Goal: Information Seeking & Learning: Learn about a topic

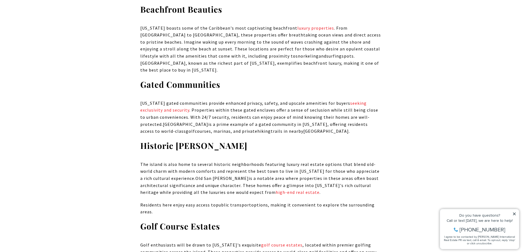
scroll to position [603, 0]
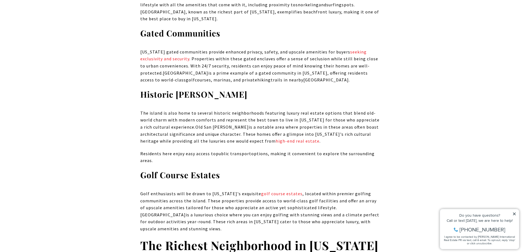
drag, startPoint x: 138, startPoint y: 117, endPoint x: 195, endPoint y: 117, distance: 57.0
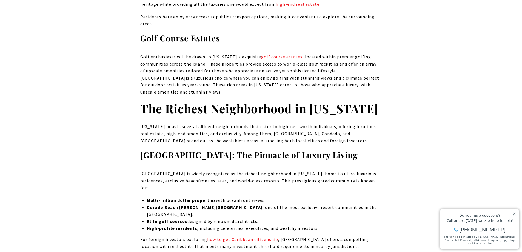
scroll to position [739, 0]
drag, startPoint x: 138, startPoint y: 154, endPoint x: 200, endPoint y: 156, distance: 62.2
copy strong "[GEOGRAPHIC_DATA]"
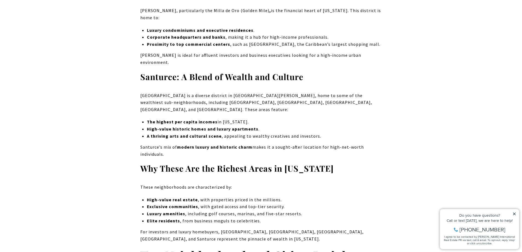
scroll to position [1178, 0]
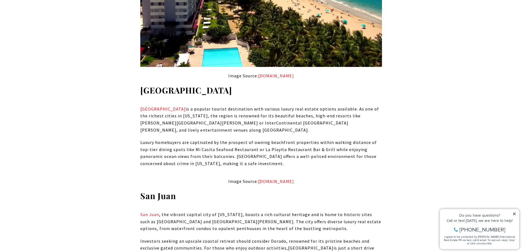
scroll to position [1780, 0]
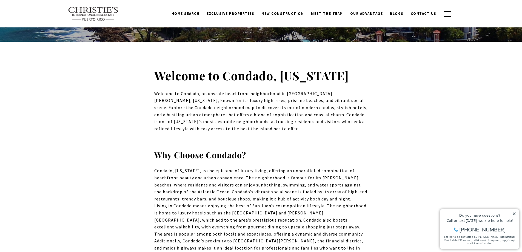
scroll to position [110, 0]
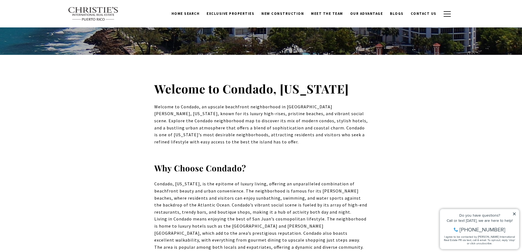
drag, startPoint x: 222, startPoint y: 90, endPoint x: 350, endPoint y: 90, distance: 127.9
click at [350, 90] on h2 "Welcome to Condado, [US_STATE]" at bounding box center [261, 88] width 214 height 15
copy strong "Condado, [US_STATE]"
